Goal: Task Accomplishment & Management: Manage account settings

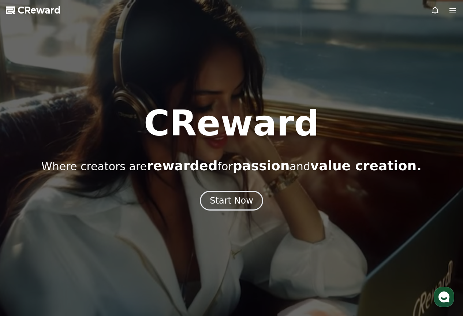
click at [443, 300] on use "button" at bounding box center [443, 296] width 11 height 11
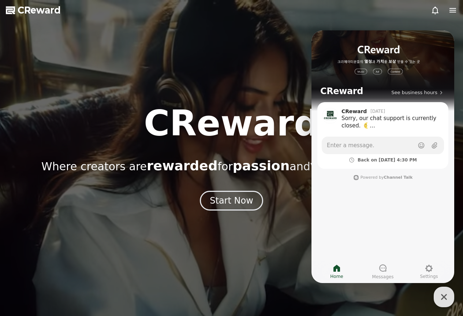
click at [447, 296] on icon "button" at bounding box center [443, 296] width 13 height 13
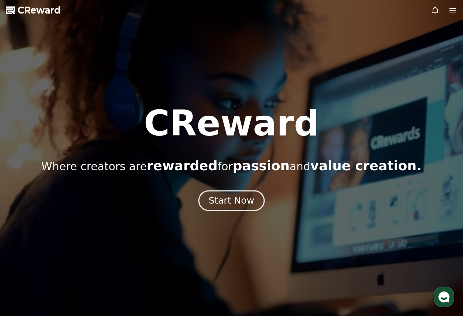
click at [246, 196] on div "Start Now" at bounding box center [230, 200] width 45 height 12
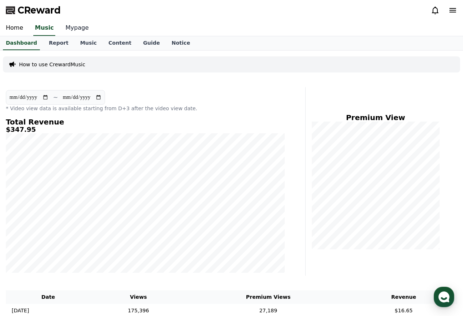
click at [68, 30] on link "Mypage" at bounding box center [77, 27] width 35 height 15
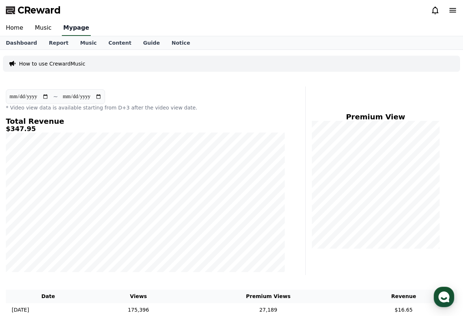
select select "**********"
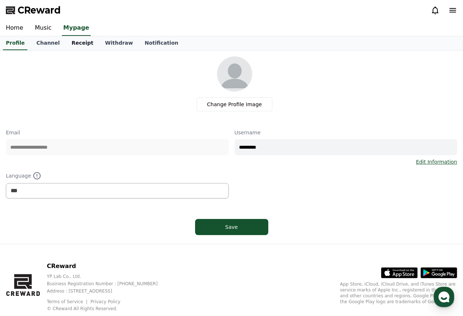
click at [83, 42] on link "Receipt" at bounding box center [82, 43] width 34 height 14
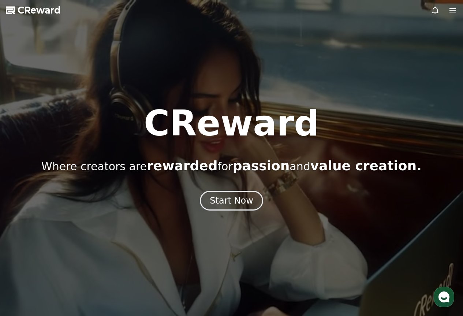
click at [434, 10] on icon at bounding box center [434, 10] width 9 height 9
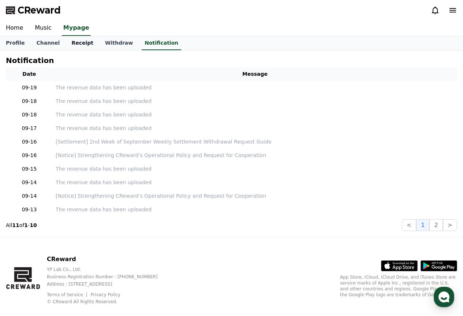
click at [79, 41] on link "Receipt" at bounding box center [82, 43] width 34 height 14
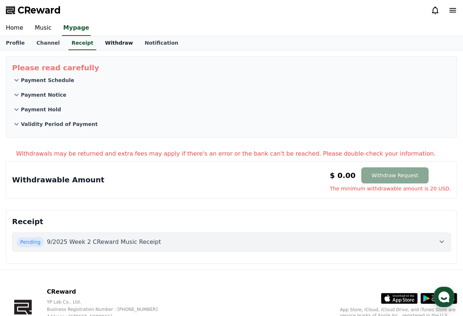
click at [114, 41] on link "Withdraw" at bounding box center [118, 43] width 39 height 14
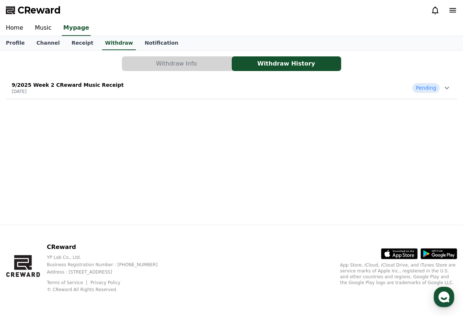
click at [208, 87] on div "9/2025 Week 2 CReward Music Receipt 2025-09-16 Pending" at bounding box center [231, 87] width 451 height 19
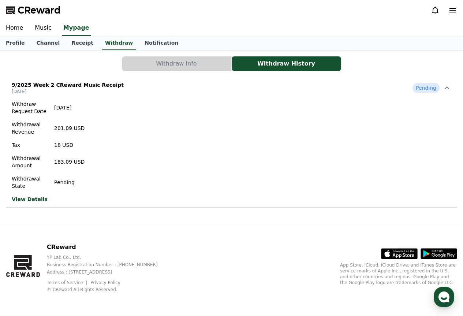
click at [35, 202] on link "View Details" at bounding box center [48, 198] width 73 height 7
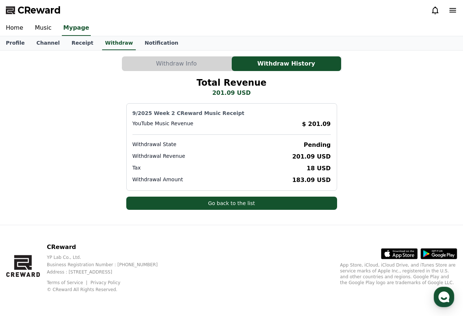
click at [304, 183] on p "183.09 USD" at bounding box center [311, 180] width 38 height 9
drag, startPoint x: 304, startPoint y: 183, endPoint x: 327, endPoint y: 175, distance: 24.7
click at [327, 175] on div "9/2025 Week 2 CReward Music Receipt YouTube Music Revenue $ 201.09 Withdrawal S…" at bounding box center [231, 146] width 211 height 87
drag, startPoint x: 335, startPoint y: 181, endPoint x: 295, endPoint y: 175, distance: 39.9
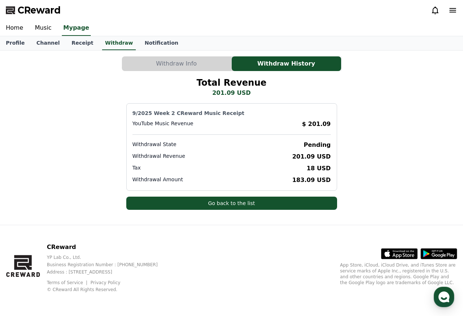
click at [295, 175] on div "9/2025 Week 2 CReward Music Receipt YouTube Music Revenue $ 201.09 Withdrawal S…" at bounding box center [231, 146] width 211 height 87
click at [212, 64] on button "Withdraw Info" at bounding box center [176, 63] width 109 height 15
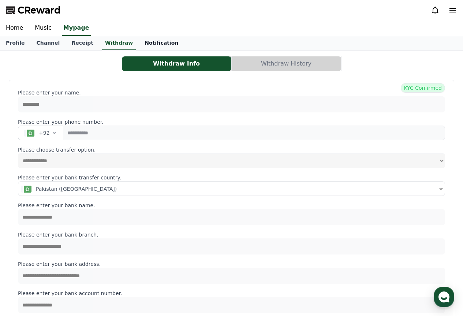
click at [150, 44] on link "Notification" at bounding box center [161, 43] width 45 height 14
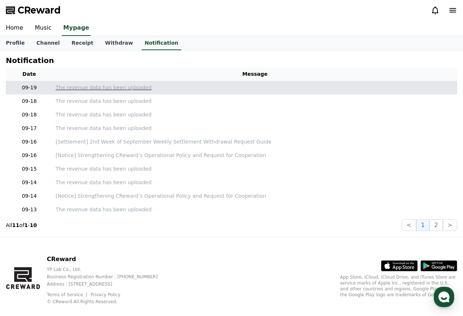
click at [91, 86] on p "The revenue data has been uploaded" at bounding box center [255, 88] width 398 height 8
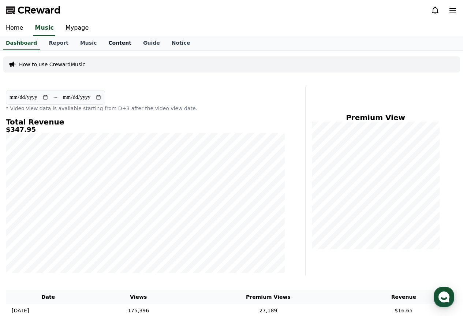
click at [108, 41] on link "Content" at bounding box center [119, 43] width 35 height 14
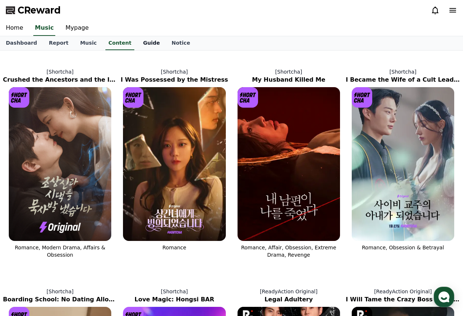
click at [142, 41] on link "Guide" at bounding box center [151, 43] width 29 height 14
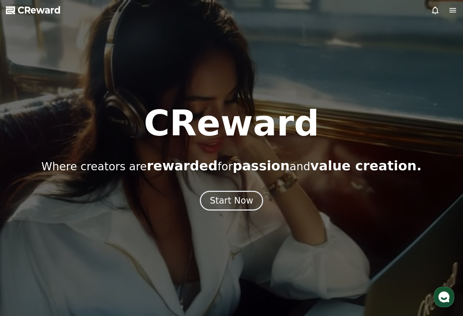
click at [440, 290] on icon "button" at bounding box center [443, 296] width 13 height 13
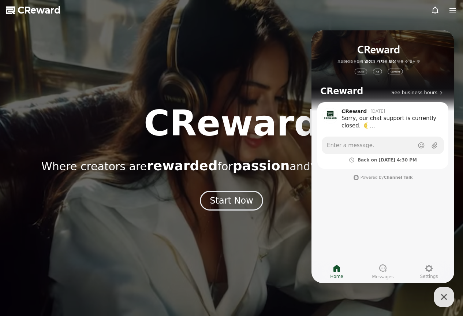
click at [230, 35] on div at bounding box center [231, 158] width 463 height 316
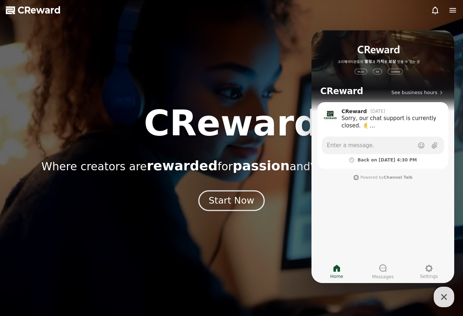
click at [235, 197] on div "Start Now" at bounding box center [230, 200] width 45 height 12
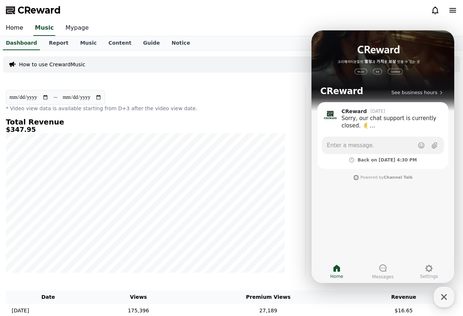
click at [70, 25] on link "Mypage" at bounding box center [77, 27] width 35 height 15
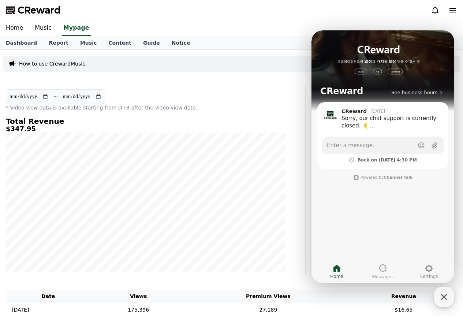
select select "**********"
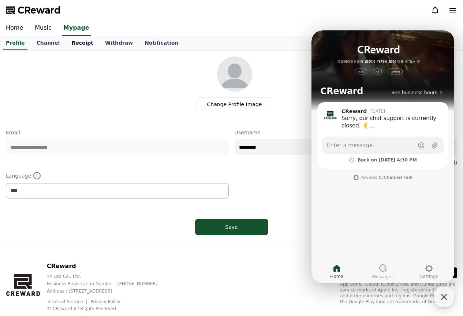
click at [76, 41] on link "Receipt" at bounding box center [82, 43] width 34 height 14
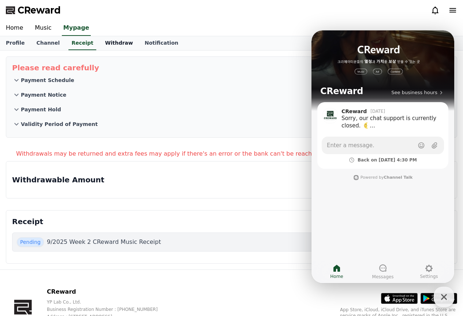
click at [102, 43] on link "Withdraw" at bounding box center [118, 43] width 39 height 14
